Goal: Task Accomplishment & Management: Use online tool/utility

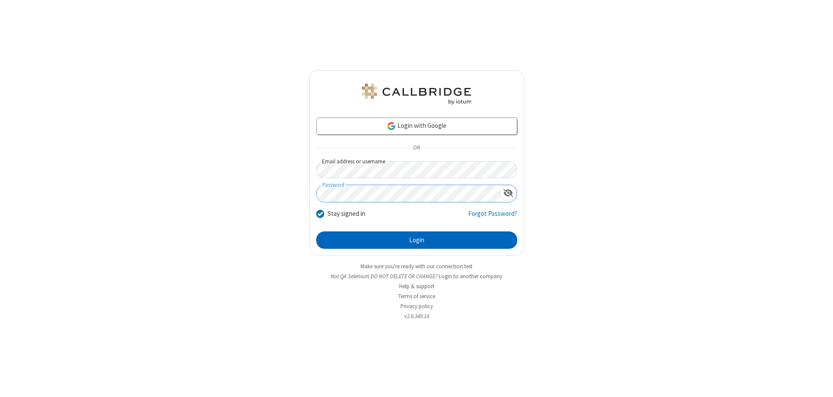
click at [417, 240] on button "Login" at bounding box center [416, 240] width 201 height 17
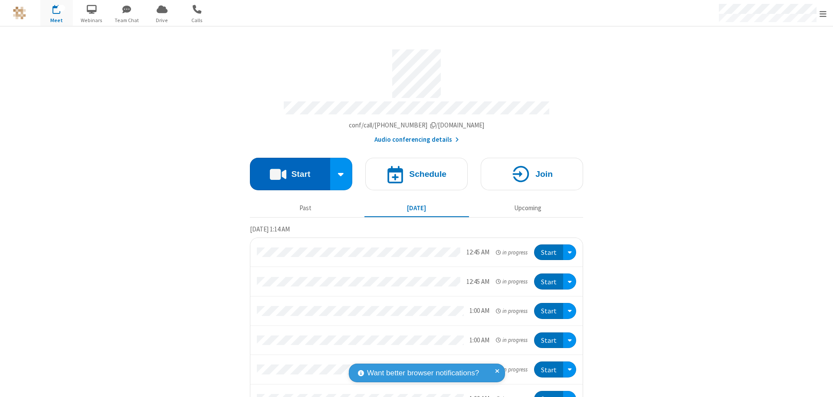
click at [286, 170] on button "Start" at bounding box center [290, 174] width 80 height 33
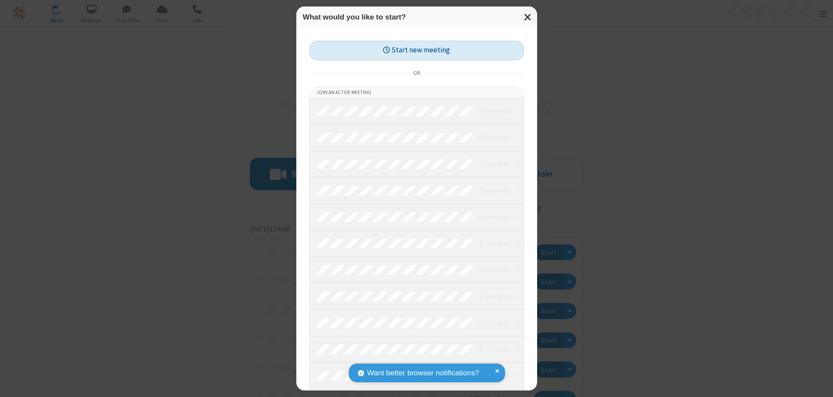
click at [417, 50] on button "Start new meeting" at bounding box center [416, 51] width 215 height 20
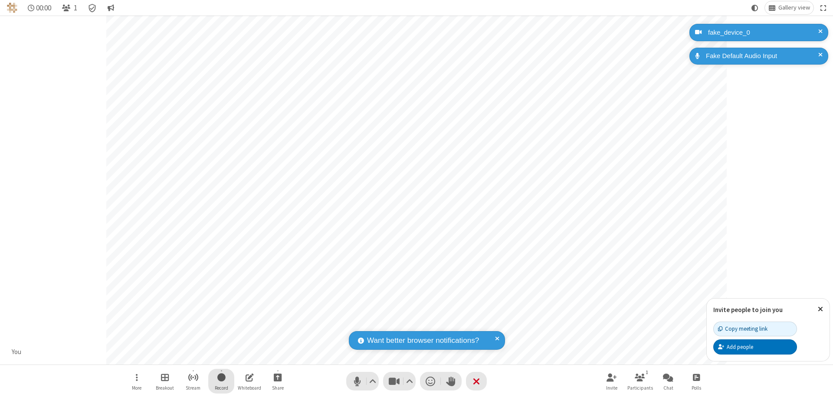
click at [221, 381] on span "Start recording" at bounding box center [221, 377] width 8 height 11
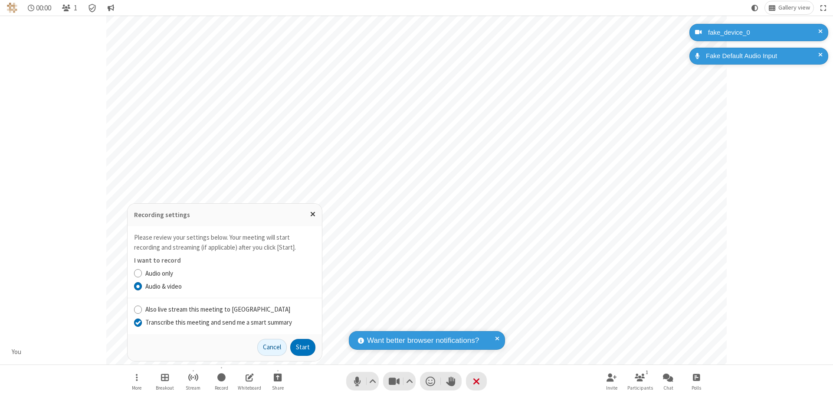
click at [138, 322] on input "Transcribe this meeting and send me a smart summary" at bounding box center [138, 322] width 8 height 9
click at [303, 348] on button "Start" at bounding box center [302, 347] width 25 height 17
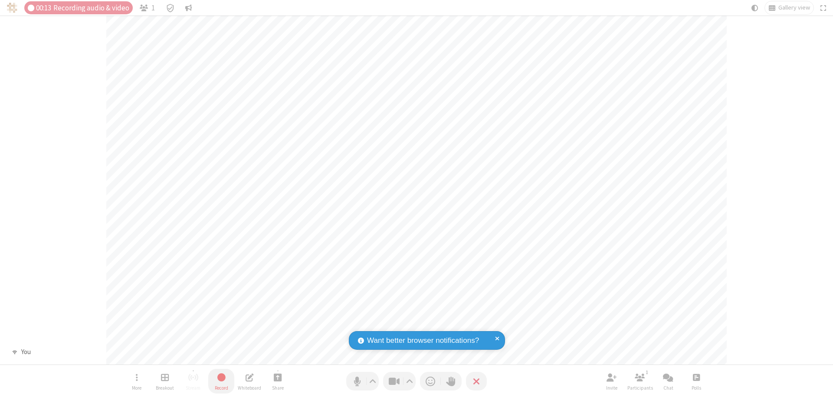
click at [221, 381] on span "Stop recording" at bounding box center [222, 377] width 10 height 11
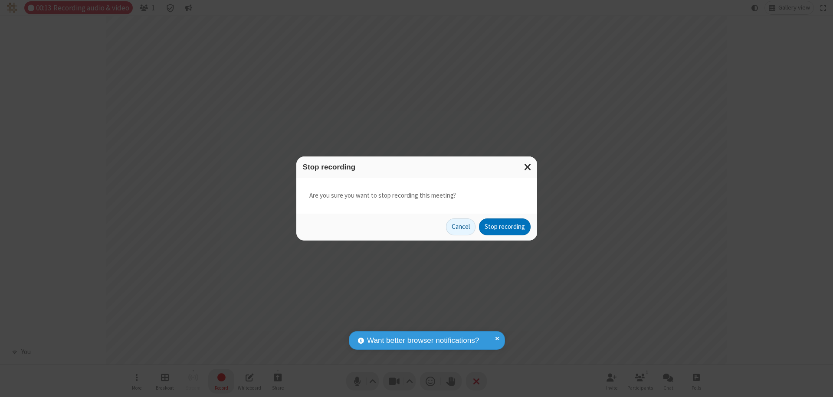
click at [505, 227] on button "Stop recording" at bounding box center [505, 227] width 52 height 17
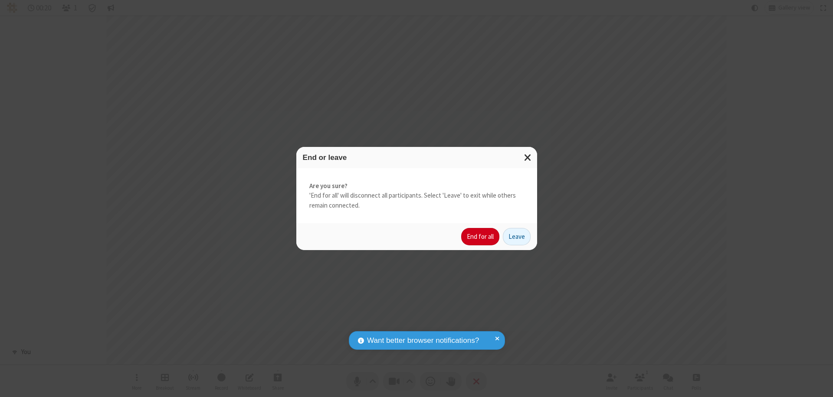
click at [481, 237] on button "End for all" at bounding box center [480, 236] width 38 height 17
